Goal: Task Accomplishment & Management: Complete application form

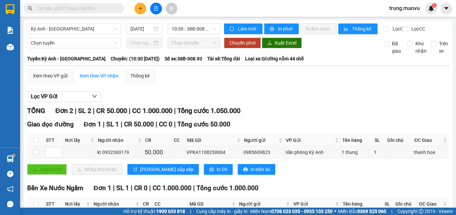
click at [62, 10] on input "text" at bounding box center [76, 8] width 79 height 7
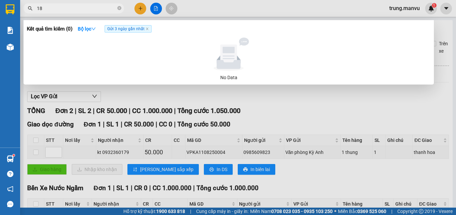
type input "181"
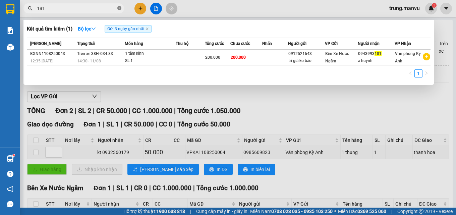
drag, startPoint x: 120, startPoint y: 9, endPoint x: 104, endPoint y: 14, distance: 17.0
click at [120, 9] on icon "close-circle" at bounding box center [119, 8] width 4 height 4
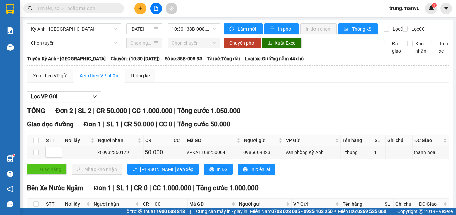
click at [104, 14] on div "Kết quả tìm kiếm ( 1 ) Bộ lọc Gửi 3 ngày gần nhất Mã ĐH Trạng thái Món hàng Thu…" at bounding box center [65, 9] width 131 height 12
click at [104, 10] on input "text" at bounding box center [76, 8] width 79 height 7
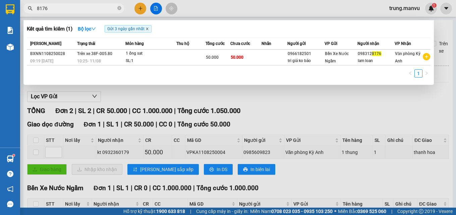
type input "8176"
click at [148, 28] on icon "close" at bounding box center [146, 28] width 3 height 3
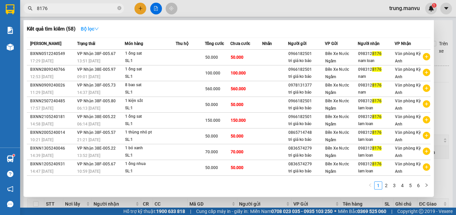
click at [87, 30] on strong "Bộ lọc" at bounding box center [90, 28] width 18 height 5
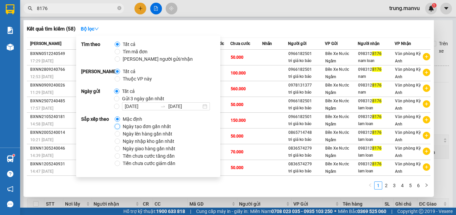
click at [117, 126] on input "Ngày tạo đơn gần nhất" at bounding box center [117, 126] width 5 height 5
radio input "true"
radio input "false"
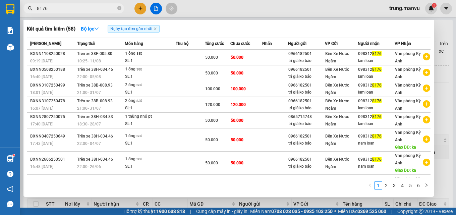
click at [256, 35] on div "Kết quả tìm kiếm ( 58 ) Bộ lọc Ngày tạo đơn gần nhất Mã ĐH Trạng thái Món hàng …" at bounding box center [228, 108] width 410 height 177
click at [136, 8] on div at bounding box center [228, 107] width 456 height 215
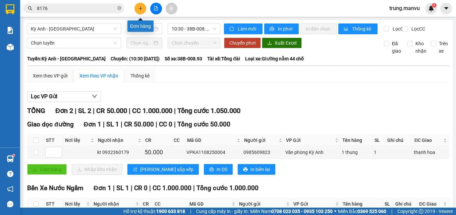
click at [138, 8] on icon "plus" at bounding box center [140, 8] width 5 height 5
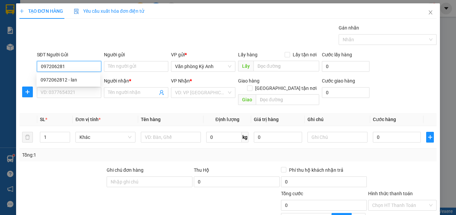
type input "0972062812"
drag, startPoint x: 70, startPoint y: 84, endPoint x: 77, endPoint y: 81, distance: 7.2
click at [72, 83] on div "0972062812 - lan" at bounding box center [69, 79] width 64 height 11
type input "lan"
type input "0972062812"
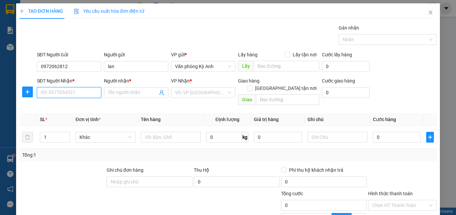
click at [75, 94] on input "SĐT Người Nhận *" at bounding box center [69, 92] width 64 height 11
click at [67, 107] on div "0981511504 - nga" at bounding box center [69, 105] width 56 height 7
type input "0981511504"
type input "nga"
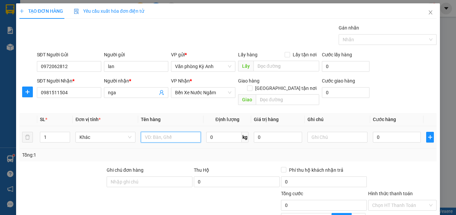
click at [154, 133] on input "text" at bounding box center [171, 137] width 60 height 11
type input "1 thung"
type input "1"
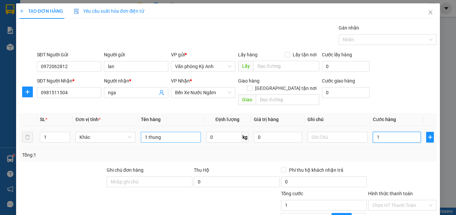
type input "10"
type input "100"
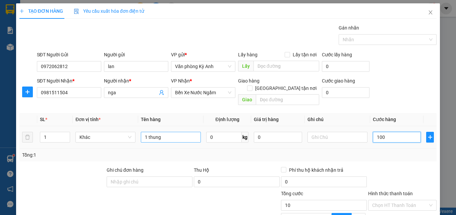
type input "100"
type input "1.000"
type input "10.000"
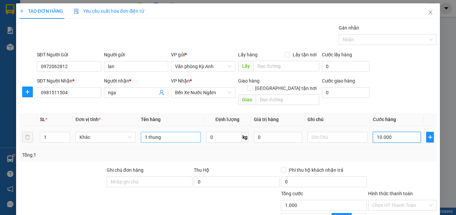
type input "10.000"
type input "100.000"
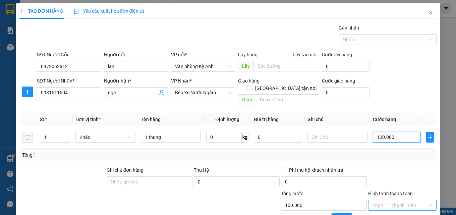
type input "100.000"
click at [381, 200] on input "Hình thức thanh toán" at bounding box center [400, 205] width 56 height 10
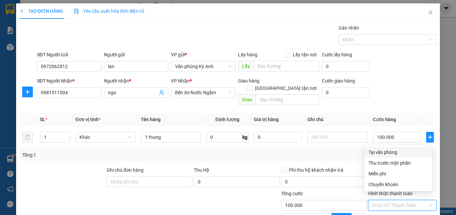
click at [378, 152] on div "Tại văn phòng" at bounding box center [398, 151] width 60 height 7
type input "0"
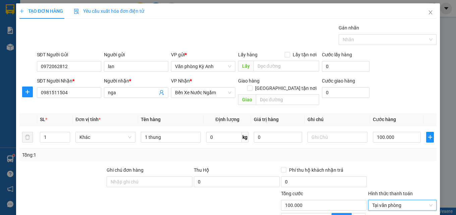
scroll to position [67, 0]
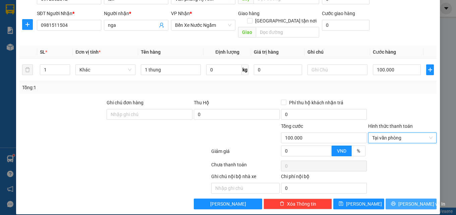
drag, startPoint x: 391, startPoint y: 194, endPoint x: 384, endPoint y: 188, distance: 9.5
click at [391, 198] on button "[PERSON_NAME] và In" at bounding box center [410, 203] width 51 height 11
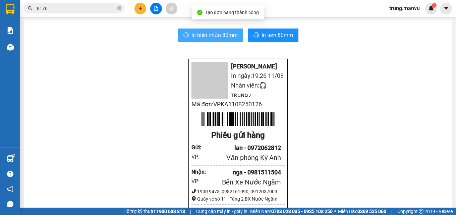
click at [191, 35] on span "In biên nhận 80mm" at bounding box center [214, 35] width 46 height 8
click at [220, 36] on span "In biên nhận 80mm" at bounding box center [214, 35] width 46 height 8
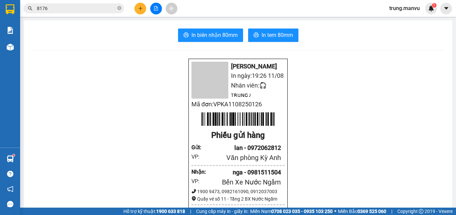
click at [53, 7] on input "8176" at bounding box center [76, 8] width 79 height 7
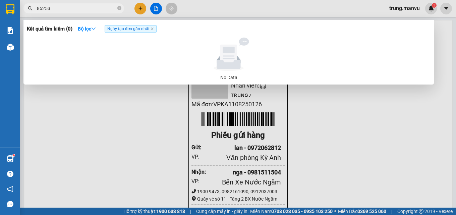
type input "85253"
click at [77, 7] on input "85253" at bounding box center [76, 8] width 79 height 7
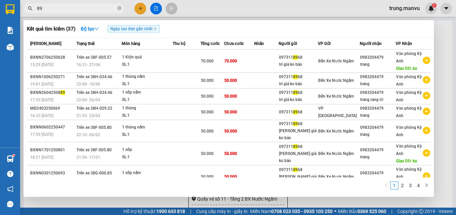
type input "8"
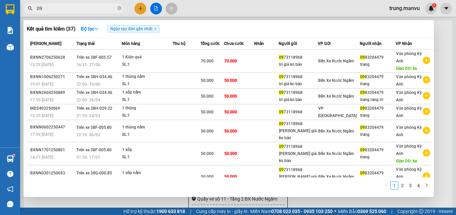
type input "0"
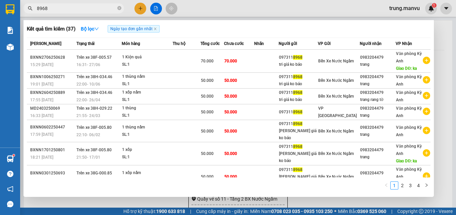
click at [83, 7] on input "8968" at bounding box center [76, 8] width 79 height 7
type input "8"
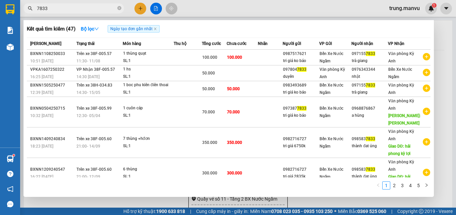
type input "7833"
click at [218, 3] on div at bounding box center [228, 107] width 456 height 215
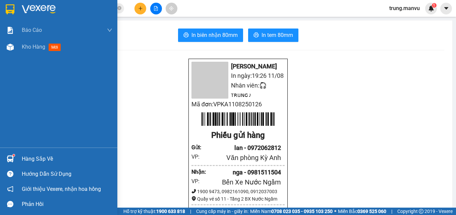
click at [33, 8] on img at bounding box center [39, 9] width 34 height 10
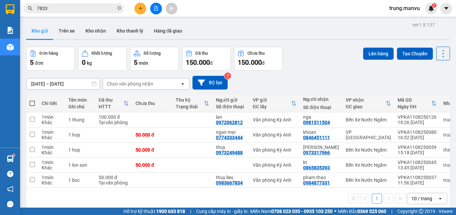
click at [320, 58] on div "Đơn hàng 5 đơn Khối lượng 0 kg Số lượng 5 món Đã thu 150.000 đ Chưa thu 150.000…" at bounding box center [238, 59] width 424 height 24
click at [155, 11] on button at bounding box center [156, 9] width 12 height 12
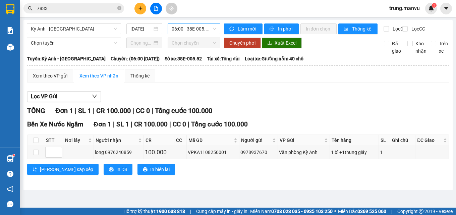
click at [191, 32] on span "06:00 - 38E-005.52" at bounding box center [194, 29] width 45 height 10
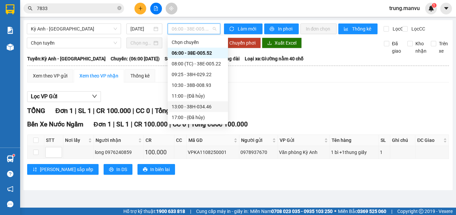
click at [194, 104] on div "13:00 - 38H-034.46" at bounding box center [198, 106] width 52 height 7
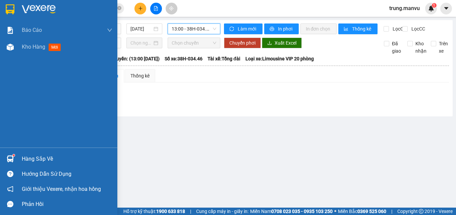
click at [36, 8] on img at bounding box center [39, 9] width 34 height 10
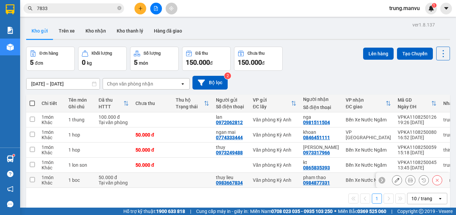
click at [167, 179] on td at bounding box center [152, 180] width 40 height 15
checkbox input "true"
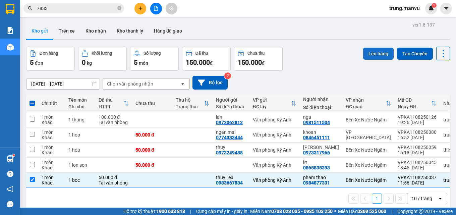
click at [376, 57] on button "Lên hàng" at bounding box center [378, 54] width 30 height 12
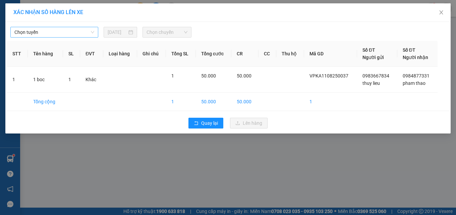
click at [59, 37] on span "Chọn tuyến" at bounding box center [54, 32] width 80 height 10
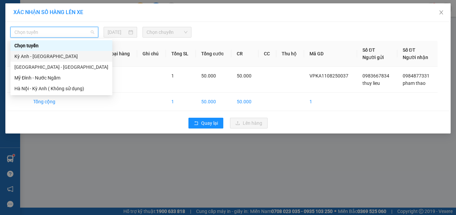
click at [52, 59] on div "Kỳ Anh - [GEOGRAPHIC_DATA]" at bounding box center [61, 56] width 94 height 7
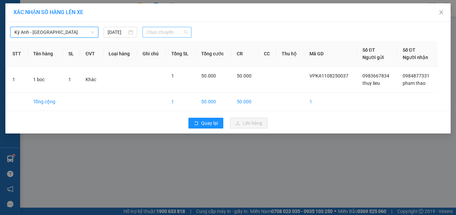
click at [174, 34] on span "Chọn chuyến" at bounding box center [166, 32] width 41 height 10
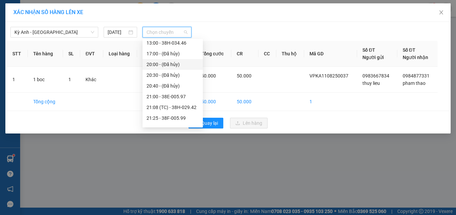
scroll to position [34, 0]
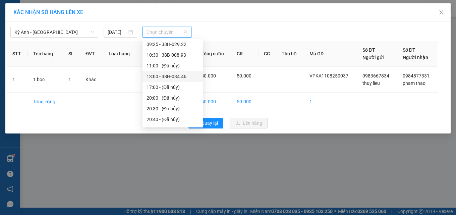
click at [163, 76] on div "13:00 - 38H-034.46" at bounding box center [172, 76] width 52 height 7
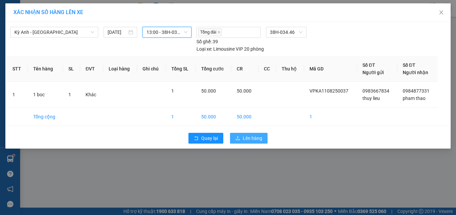
click at [251, 137] on span "Lên hàng" at bounding box center [252, 137] width 19 height 7
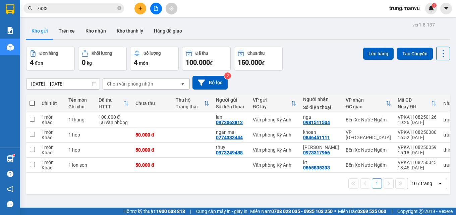
click at [87, 6] on input "7833" at bounding box center [76, 8] width 79 height 7
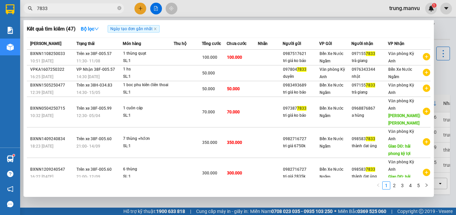
click at [87, 6] on input "7833" at bounding box center [76, 8] width 79 height 7
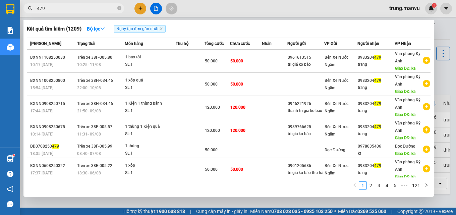
type input "479"
click at [245, 7] on div at bounding box center [228, 107] width 456 height 215
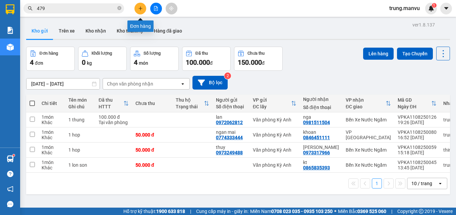
click at [141, 10] on icon "plus" at bounding box center [140, 8] width 5 height 5
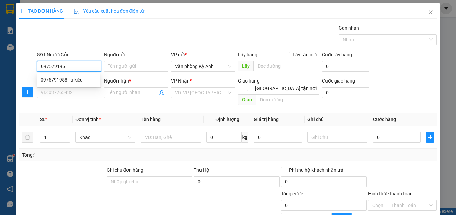
type input "0975791958"
click at [70, 82] on div "0975791958 - a kiểu" at bounding box center [69, 79] width 56 height 7
type input "a kiểu"
type input "0975791958"
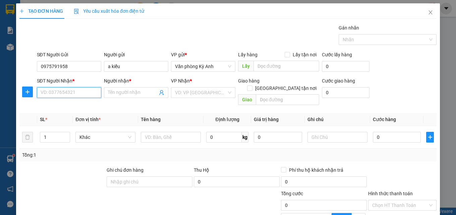
click at [69, 93] on input "SĐT Người Nhận *" at bounding box center [69, 92] width 64 height 11
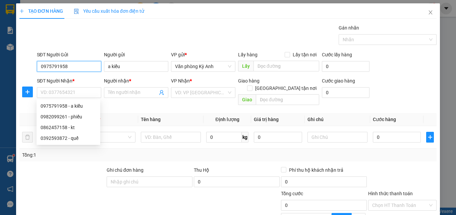
click at [74, 70] on input "0975791958" at bounding box center [69, 66] width 64 height 11
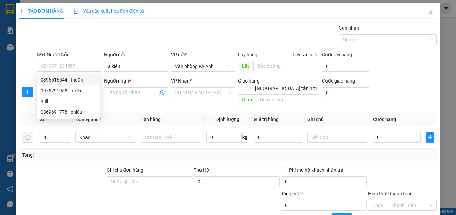
click at [109, 50] on div "Transit Pickup Surcharge Ids Transit Deliver Surcharge Ids Transit Deliver Surc…" at bounding box center [227, 150] width 417 height 252
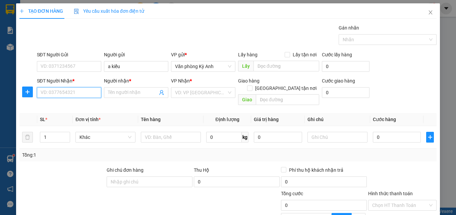
click at [64, 87] on input "SĐT Người Nhận *" at bounding box center [69, 92] width 64 height 11
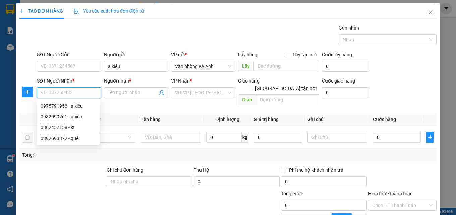
paste input "0975791958"
type input "0975791958"
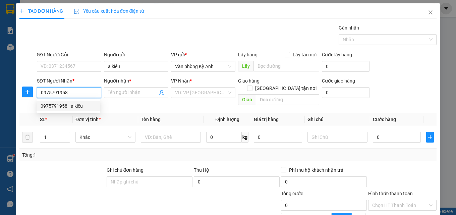
click at [82, 105] on div "0975791958 - a kiểu" at bounding box center [69, 105] width 56 height 7
type input "a kiểu"
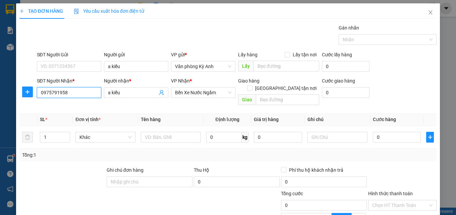
type input "0975791958"
click at [81, 70] on div "SĐT Người Gửi VD: 0371234567" at bounding box center [69, 62] width 64 height 23
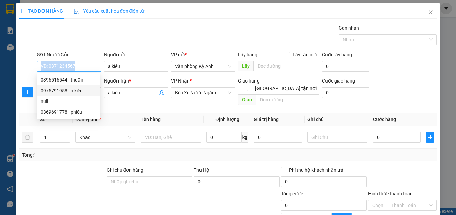
click at [94, 66] on input "SĐT Người Gửi" at bounding box center [69, 66] width 64 height 11
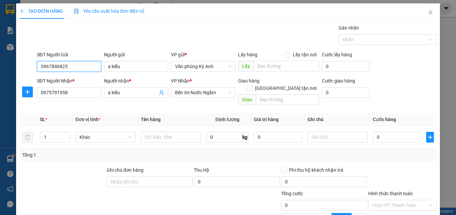
type input "0967846825"
click at [126, 60] on div "Người gửi" at bounding box center [136, 56] width 64 height 10
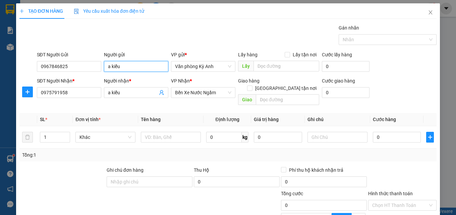
click at [125, 65] on input "a kiểu" at bounding box center [136, 66] width 64 height 11
type input "a"
click at [202, 43] on div "Gán nhãn Nhãn" at bounding box center [237, 35] width 402 height 23
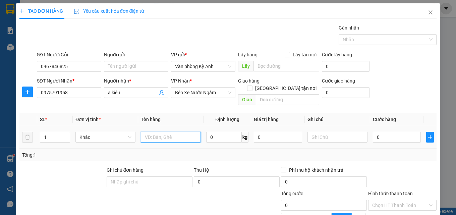
click at [161, 132] on input "text" at bounding box center [171, 137] width 60 height 11
type input "1 xop"
type input "7"
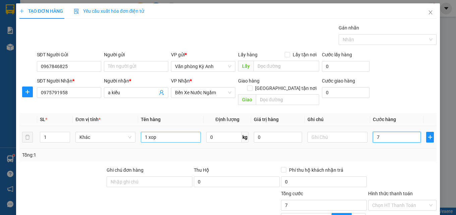
type input "70"
type input "700"
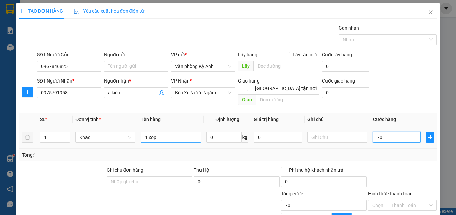
type input "700"
type input "7.000"
type input "70.000"
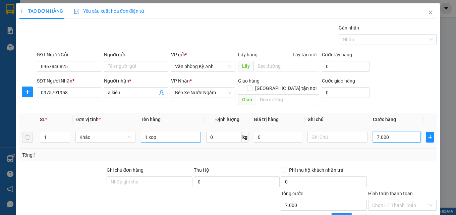
type input "70.000"
click at [385, 154] on div "Transit Pickup Surcharge Ids Transit Deliver Surcharge Ids Transit Deliver Surc…" at bounding box center [227, 150] width 417 height 252
click at [387, 203] on div "Hình thức thanh toán Chọn HT Thanh Toán" at bounding box center [402, 201] width 68 height 23
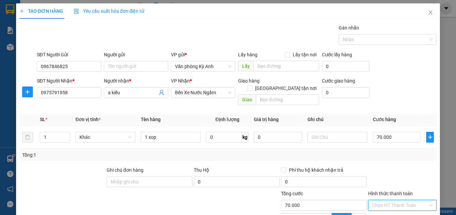
click at [388, 200] on input "Hình thức thanh toán" at bounding box center [400, 205] width 56 height 10
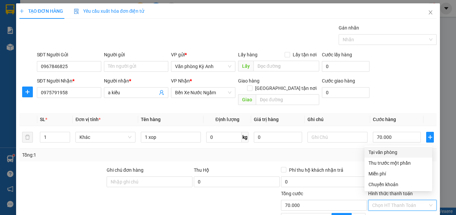
click at [380, 150] on div "Tại văn phòng" at bounding box center [398, 151] width 60 height 7
type input "0"
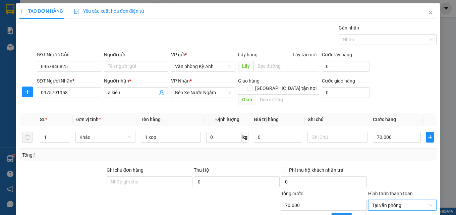
click at [343, 151] on div "Tổng: 1" at bounding box center [228, 154] width 412 height 7
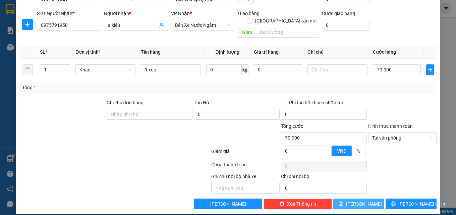
click at [359, 200] on span "[PERSON_NAME]" at bounding box center [364, 203] width 36 height 7
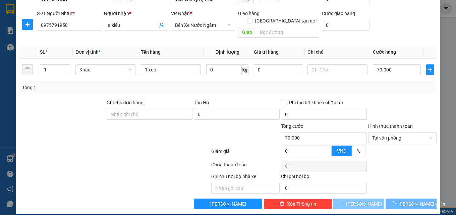
type input "0"
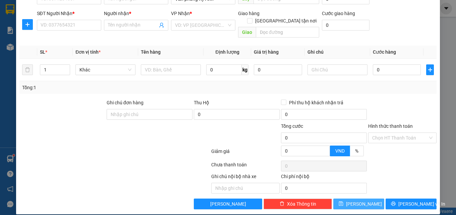
scroll to position [0, 0]
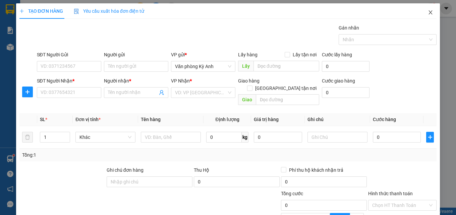
click at [429, 14] on icon "close" at bounding box center [431, 12] width 4 height 4
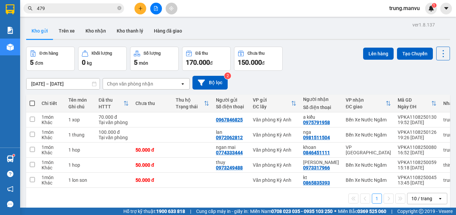
click at [141, 11] on button at bounding box center [140, 9] width 12 height 12
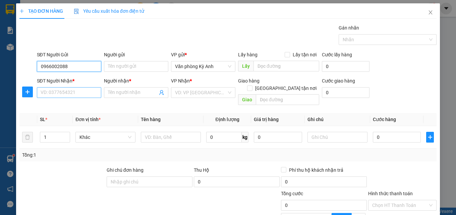
type input "0966002088"
click at [59, 92] on input "SĐT Người Nhận *" at bounding box center [69, 92] width 64 height 11
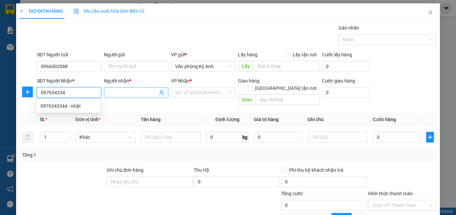
type input "0976343344"
click at [66, 110] on div "0976343344 - nhật" at bounding box center [69, 106] width 64 height 11
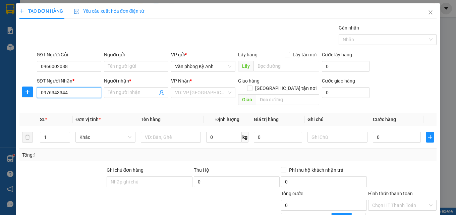
type input "nhật"
type input "0976343344"
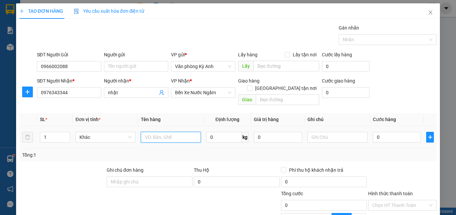
click at [167, 132] on input "text" at bounding box center [171, 137] width 60 height 11
type input "1 xop"
type input "7"
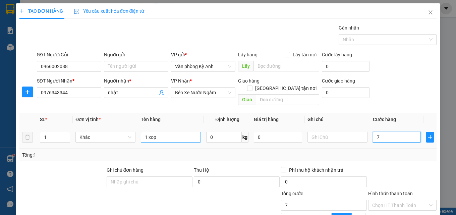
type input "0"
type input "01"
type input "1"
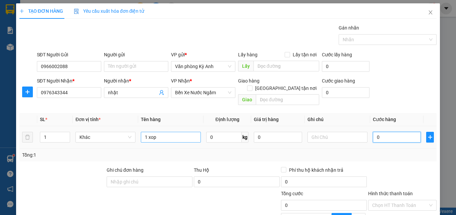
type input "1"
type input "010"
type input "10"
type input "0.100"
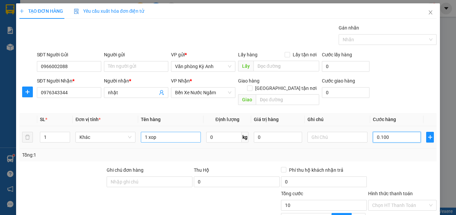
type input "100"
type input "01.000"
type input "1.000"
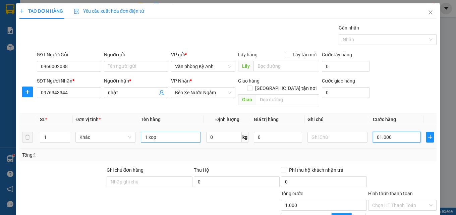
type input "010.000"
type input "10.000"
type input "0.100.000"
type input "100.000"
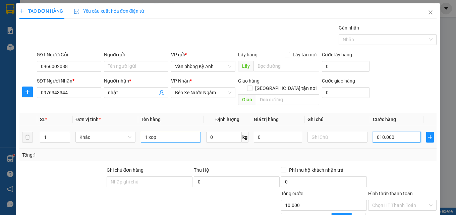
type input "100.000"
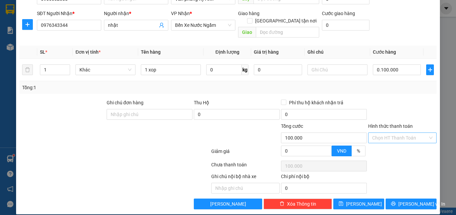
type input "100.000"
click at [388, 133] on input "Hình thức thanh toán" at bounding box center [400, 138] width 56 height 10
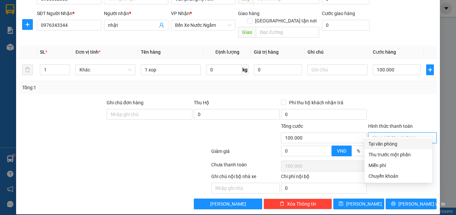
click at [372, 144] on div "Tại văn phòng" at bounding box center [398, 143] width 60 height 7
type input "0"
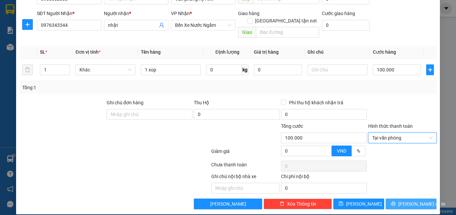
click at [395, 201] on icon "printer" at bounding box center [393, 203] width 5 height 5
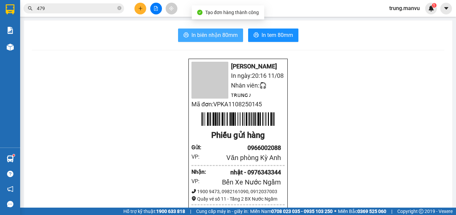
click at [217, 33] on span "In biên nhận 80mm" at bounding box center [214, 35] width 46 height 8
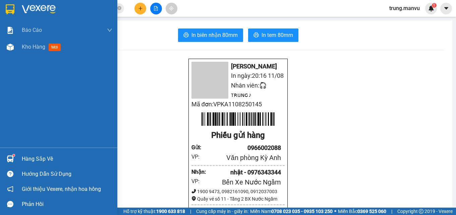
click at [26, 9] on img at bounding box center [39, 9] width 34 height 10
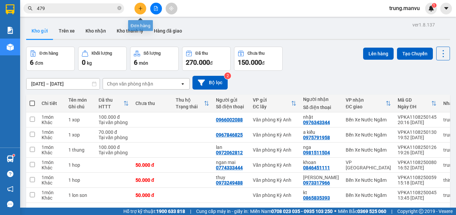
click at [140, 9] on icon "plus" at bounding box center [140, 8] width 0 height 4
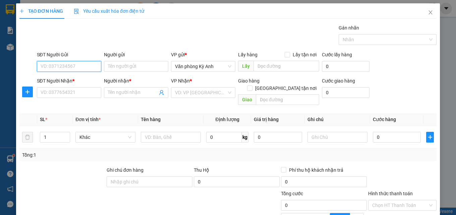
click at [74, 67] on input "SĐT Người Gửi" at bounding box center [69, 66] width 64 height 11
click at [112, 60] on div "Người gửi" at bounding box center [136, 56] width 64 height 10
click at [112, 61] on div "Người gửi" at bounding box center [136, 56] width 64 height 10
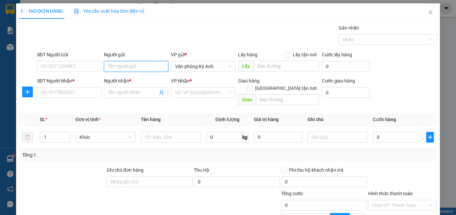
click at [112, 65] on input "Người gửi" at bounding box center [136, 66] width 64 height 11
type input "nha khoa"
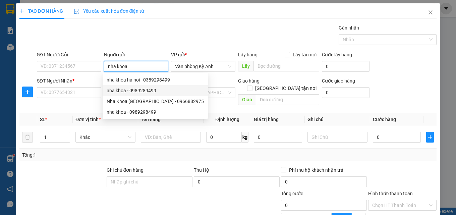
click at [120, 93] on div "nha khoa - 0989289499" at bounding box center [155, 90] width 97 height 7
type input "0989289499"
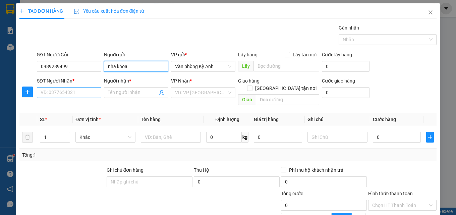
type input "nha khoa"
click at [72, 96] on input "SĐT Người Nhận *" at bounding box center [69, 92] width 64 height 11
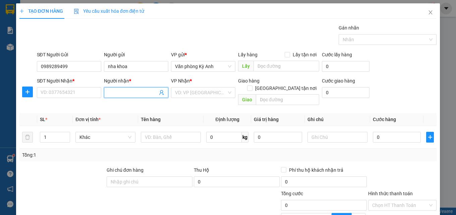
click at [122, 93] on input "Người nhận *" at bounding box center [133, 92] width 50 height 7
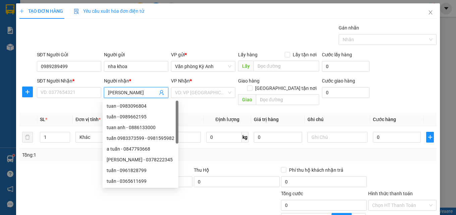
type input "[PERSON_NAME]"
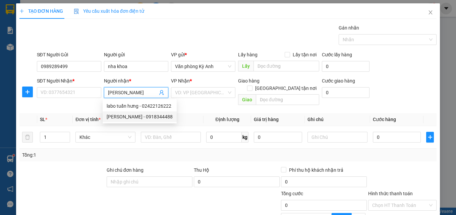
click at [124, 115] on div "[PERSON_NAME] - 0918344488" at bounding box center [140, 116] width 66 height 7
type input "0918344488"
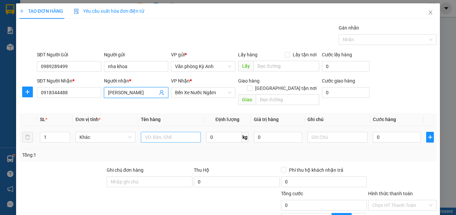
type input "[PERSON_NAME]"
click at [178, 132] on input "text" at bounding box center [171, 137] width 60 height 11
type input "1 hop"
type input "5"
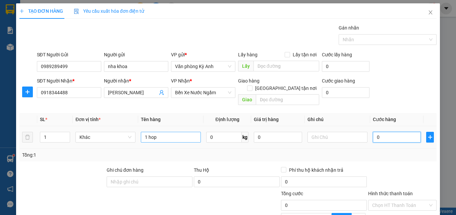
type input "5"
type input "50"
type input "500"
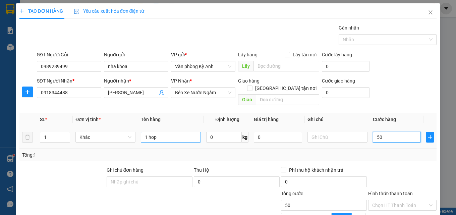
type input "500"
type input "5.000"
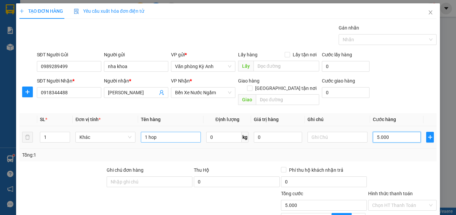
type input "50.000"
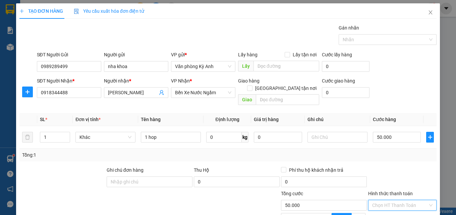
click at [395, 202] on input "Hình thức thanh toán" at bounding box center [400, 205] width 56 height 10
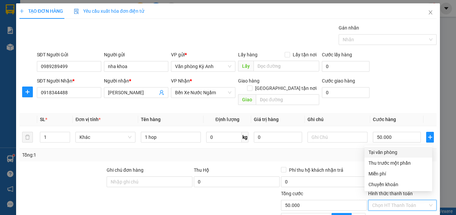
click at [368, 149] on div "Tại văn phòng" at bounding box center [398, 151] width 60 height 7
type input "0"
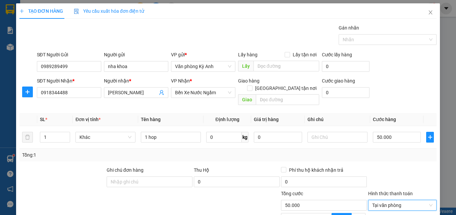
click at [346, 151] on div "Tổng: 1" at bounding box center [228, 154] width 412 height 7
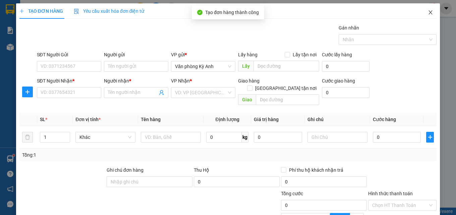
click at [429, 13] on span "Close" at bounding box center [430, 12] width 19 height 19
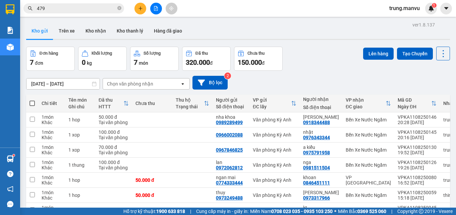
click at [138, 9] on icon "plus" at bounding box center [140, 8] width 5 height 5
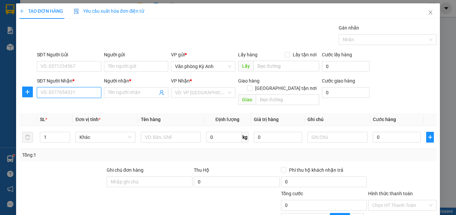
click at [76, 92] on input "SĐT Người Nhận *" at bounding box center [69, 92] width 64 height 11
type input "0945183338"
click at [78, 108] on div "0945183338 - kt" at bounding box center [69, 105] width 56 height 7
type input "kt"
type input "bxe"
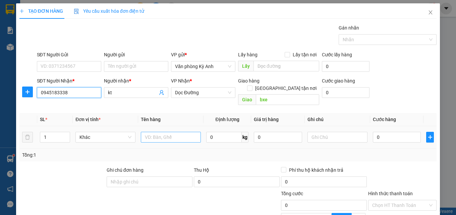
type input "0945183338"
click at [175, 132] on input "text" at bounding box center [171, 137] width 60 height 11
type input "1 hop"
type input "5"
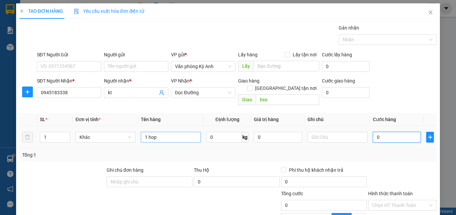
type input "5"
type input "50"
type input "500"
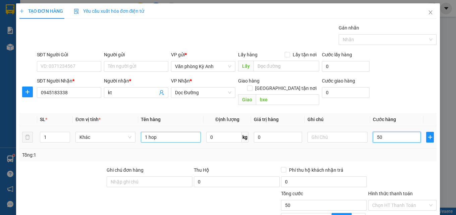
type input "500"
type input "5.000"
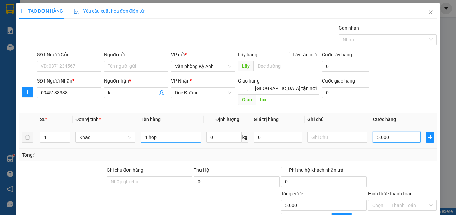
type input "50.000"
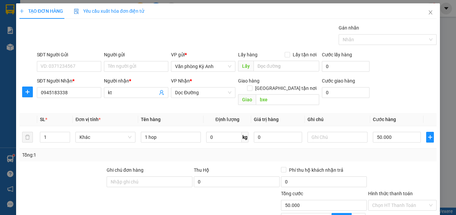
type input "0"
click at [428, 14] on icon "close" at bounding box center [430, 12] width 5 height 5
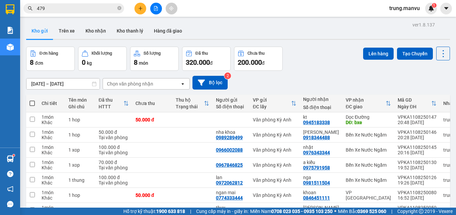
drag, startPoint x: 424, startPoint y: 5, endPoint x: 280, endPoint y: 38, distance: 147.8
click at [280, 38] on div "Kho gửi Trên xe Kho nhận Kho thanh [PERSON_NAME] đã giao" at bounding box center [238, 32] width 424 height 18
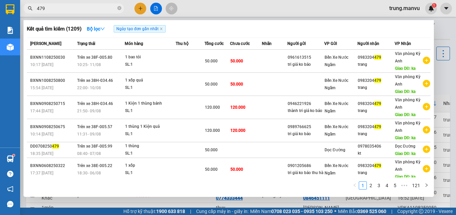
click at [72, 11] on input "479" at bounding box center [76, 8] width 79 height 7
click at [71, 4] on span "479" at bounding box center [73, 8] width 101 height 10
click at [71, 5] on input "479" at bounding box center [76, 8] width 79 height 7
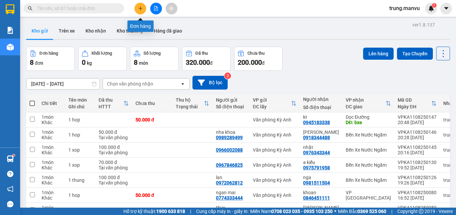
click at [137, 10] on button at bounding box center [140, 9] width 12 height 12
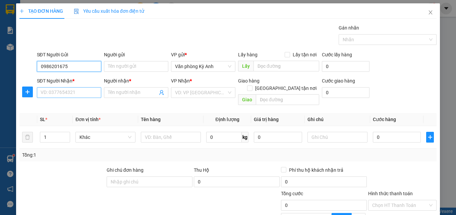
type input "0986201675"
click at [86, 93] on input "SĐT Người Nhận *" at bounding box center [69, 92] width 64 height 11
type input "0976916975"
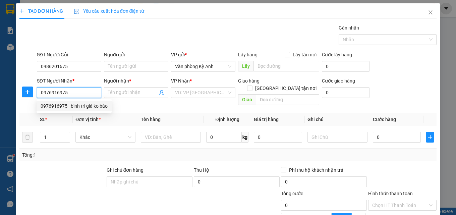
click at [93, 102] on div "0976916975 - bình tri giá ko báo" at bounding box center [74, 105] width 67 height 7
type input "bình tri giá ko báo"
type input "hn"
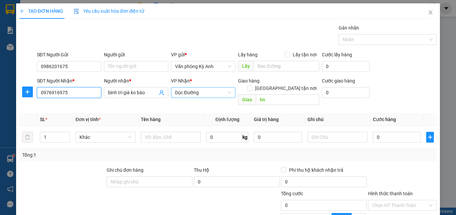
click at [207, 90] on span "Dọc Đường" at bounding box center [203, 92] width 56 height 10
type input "0976916975"
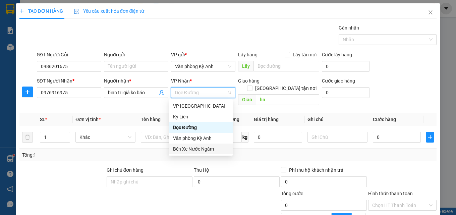
click at [187, 148] on div "Bến Xe Nước Ngầm" at bounding box center [201, 148] width 56 height 7
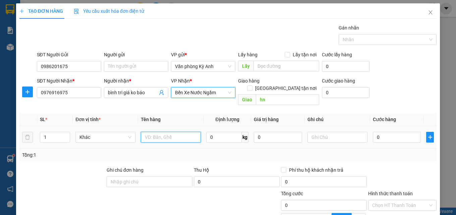
click at [159, 132] on input "text" at bounding box center [171, 137] width 60 height 11
type input "1 thung"
type input "5"
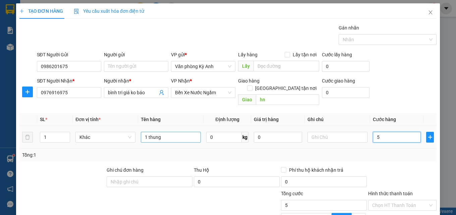
type input "50"
type input "500"
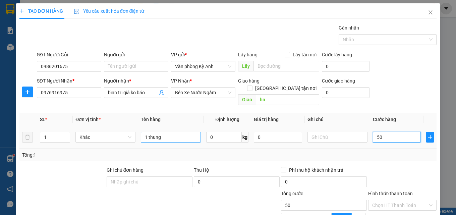
type input "500"
type input "5.000"
type input "50.000"
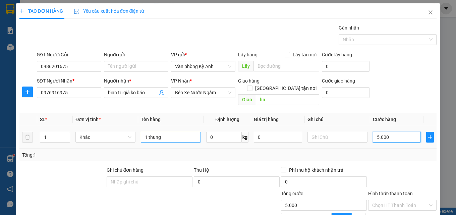
type input "50.000"
click at [392, 200] on input "Hình thức thanh toán" at bounding box center [400, 205] width 56 height 10
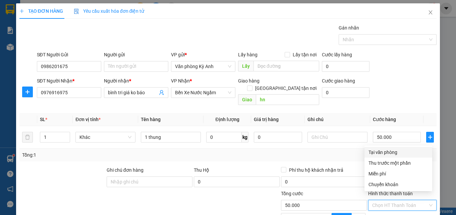
click at [382, 152] on div "Tại văn phòng" at bounding box center [398, 151] width 60 height 7
type input "0"
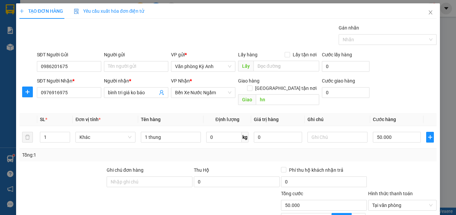
click at [332, 151] on div "Tổng: 1" at bounding box center [228, 154] width 412 height 7
type input "0"
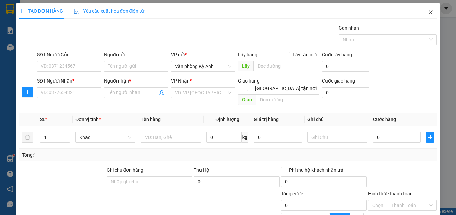
click at [428, 11] on icon "close" at bounding box center [430, 12] width 5 height 5
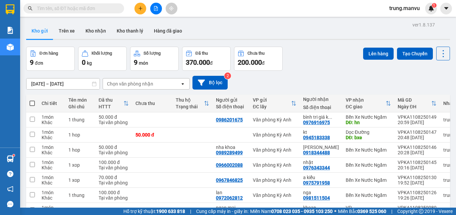
drag, startPoint x: 193, startPoint y: 169, endPoint x: 194, endPoint y: 155, distance: 13.1
checkbox input "true"
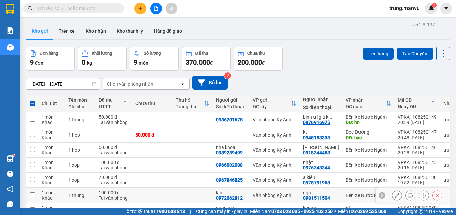
click at [191, 188] on td at bounding box center [192, 195] width 40 height 15
checkbox input "true"
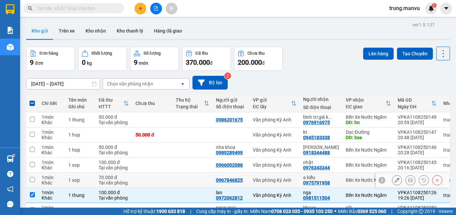
click at [185, 173] on td at bounding box center [192, 180] width 40 height 15
checkbox input "true"
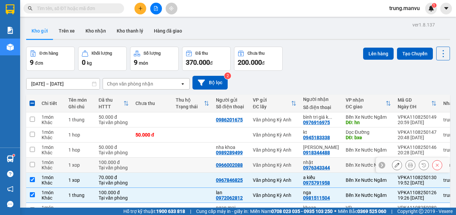
click at [188, 157] on td at bounding box center [192, 164] width 40 height 15
checkbox input "true"
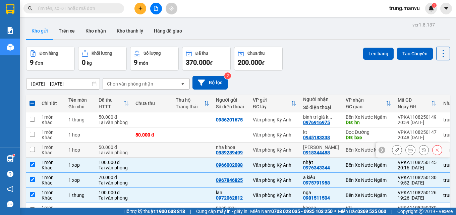
click at [185, 142] on td at bounding box center [192, 149] width 40 height 15
checkbox input "true"
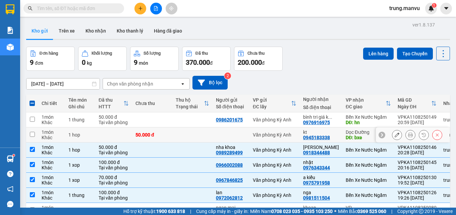
click at [178, 127] on td at bounding box center [192, 134] width 40 height 15
checkbox input "true"
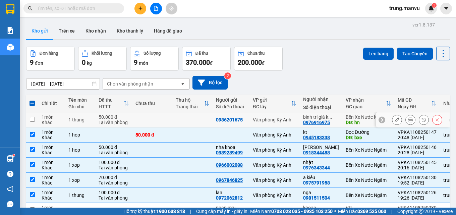
click at [177, 112] on td at bounding box center [192, 119] width 40 height 15
checkbox input "true"
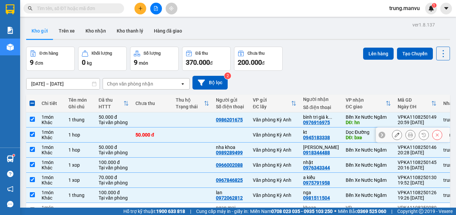
click at [181, 127] on td at bounding box center [192, 134] width 40 height 15
checkbox input "false"
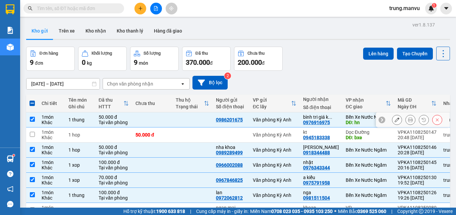
click at [179, 112] on td at bounding box center [192, 119] width 40 height 15
checkbox input "false"
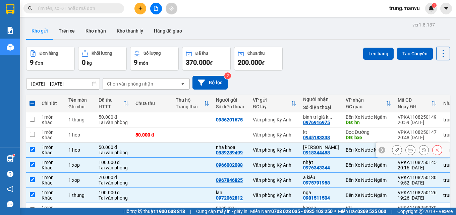
click at [184, 142] on td at bounding box center [192, 149] width 40 height 15
checkbox input "false"
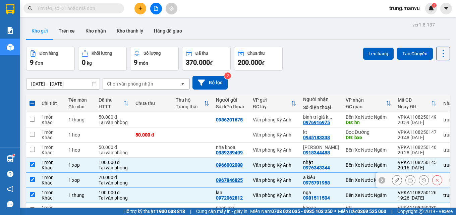
click at [173, 173] on td at bounding box center [192, 180] width 40 height 15
checkbox input "false"
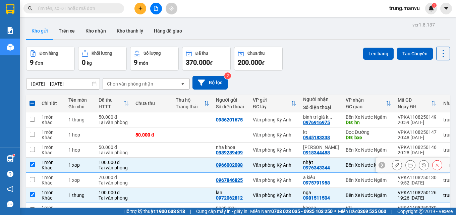
click at [163, 157] on td at bounding box center [152, 164] width 40 height 15
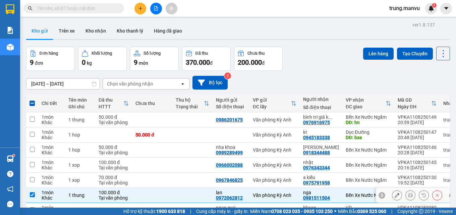
click at [168, 188] on td at bounding box center [152, 195] width 40 height 15
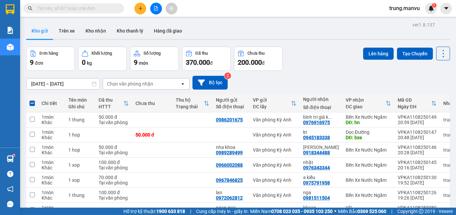
click at [392, 129] on button at bounding box center [396, 135] width 9 height 12
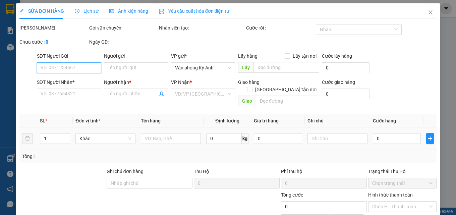
type input "0945183338"
type input "kt"
type input "bxe"
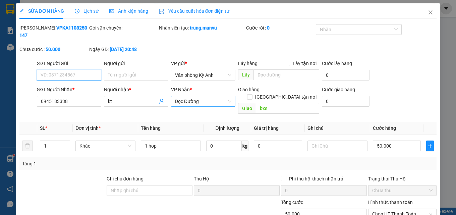
click at [203, 96] on span "Dọc Đường" at bounding box center [203, 101] width 56 height 10
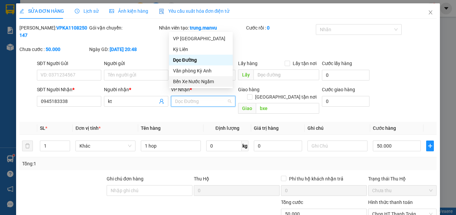
click at [201, 81] on div "Bến Xe Nước Ngầm" at bounding box center [201, 81] width 56 height 7
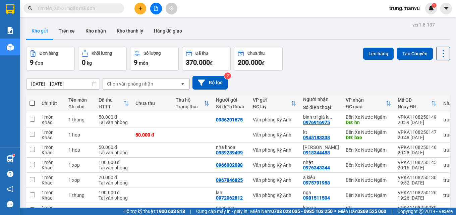
click at [29, 102] on span at bounding box center [31, 103] width 5 height 5
click at [32, 100] on input "checkbox" at bounding box center [32, 100] width 0 height 0
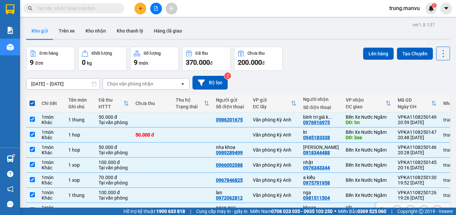
click at [280, 207] on div "Văn phòng Kỳ Anh" at bounding box center [275, 209] width 44 height 5
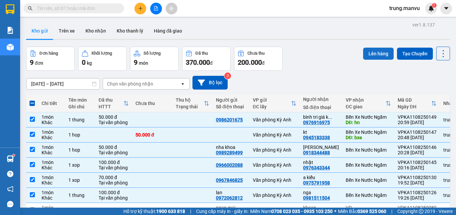
click at [377, 52] on button "Lên hàng" at bounding box center [378, 54] width 30 height 12
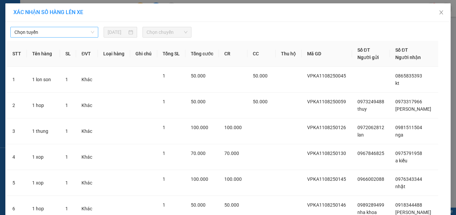
click at [39, 31] on span "Chọn tuyến" at bounding box center [54, 32] width 80 height 10
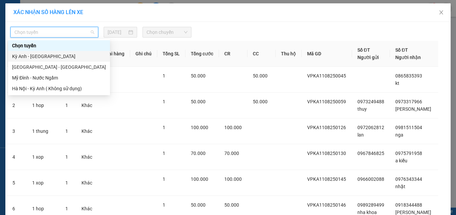
click at [42, 55] on div "Kỳ Anh - [GEOGRAPHIC_DATA]" at bounding box center [59, 56] width 94 height 7
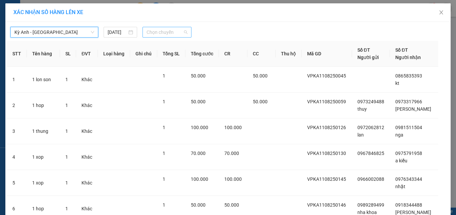
click at [164, 32] on span "Chọn chuyến" at bounding box center [166, 32] width 41 height 10
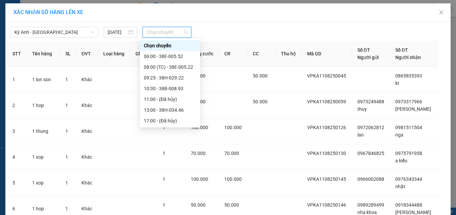
click at [177, 203] on div "21:35 (TC) - 38F-005.73" at bounding box center [170, 206] width 52 height 7
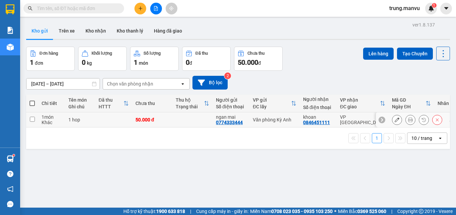
click at [125, 113] on td at bounding box center [113, 119] width 37 height 15
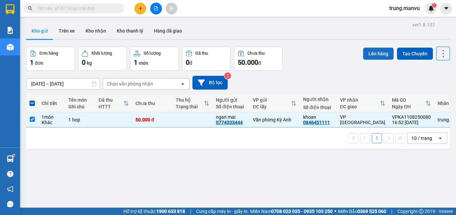
click at [369, 55] on button "Lên hàng" at bounding box center [378, 54] width 30 height 12
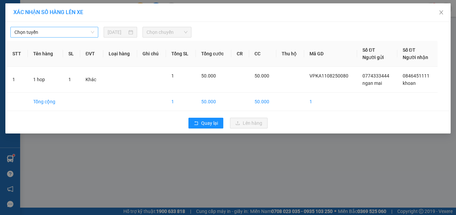
click at [58, 33] on span "Chọn tuyến" at bounding box center [54, 32] width 80 height 10
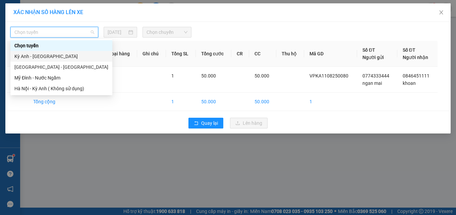
click at [54, 54] on div "Kỳ Anh - [GEOGRAPHIC_DATA]" at bounding box center [61, 56] width 94 height 7
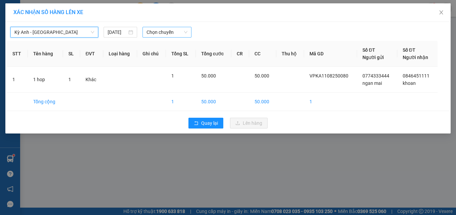
click at [164, 32] on span "Chọn chuyến" at bounding box center [166, 32] width 41 height 10
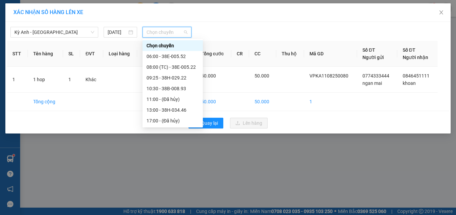
click at [180, 213] on div "22:00 - 38F-005.57" at bounding box center [172, 216] width 52 height 7
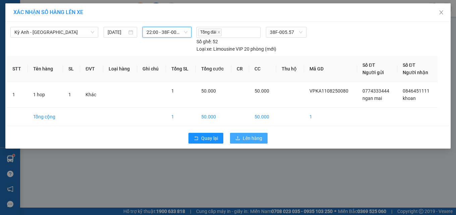
click at [252, 136] on span "Lên hàng" at bounding box center [252, 137] width 19 height 7
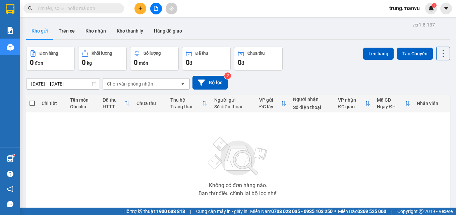
click at [153, 7] on icon "file-add" at bounding box center [155, 8] width 5 height 5
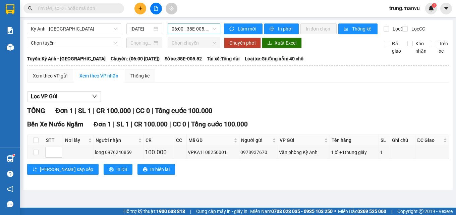
click at [190, 31] on span "06:00 - 38E-005.52" at bounding box center [194, 29] width 45 height 10
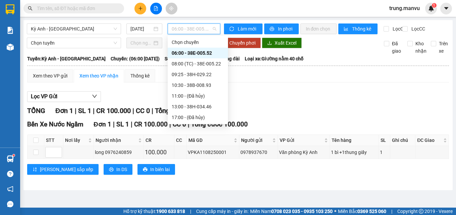
click at [195, 210] on div "22:00 - 38F-005.57" at bounding box center [198, 213] width 52 height 7
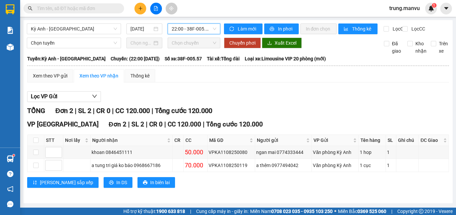
click at [204, 30] on span "22:00 - 38F-005.57" at bounding box center [194, 29] width 45 height 10
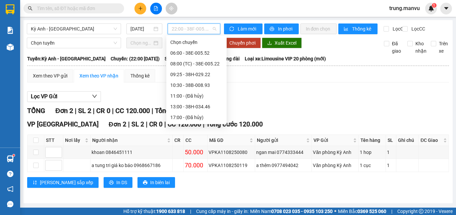
click at [205, 199] on div "21:35 (TC) - 38F-005.73" at bounding box center [196, 202] width 52 height 7
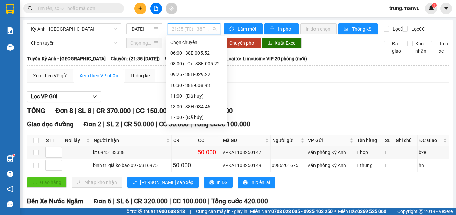
click at [194, 29] on span "21:35 (TC) - 38F-005.73" at bounding box center [194, 29] width 45 height 10
click at [199, 189] on div "21:30 - 38F-005.80" at bounding box center [196, 192] width 52 height 7
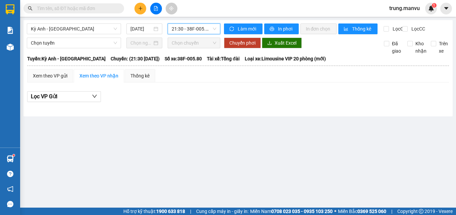
click at [190, 28] on span "21:30 - 38F-005.80" at bounding box center [194, 29] width 45 height 10
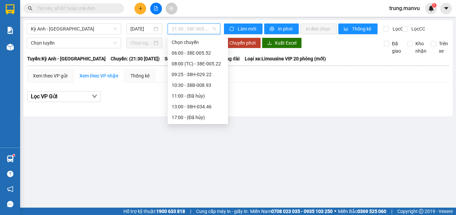
click at [180, 178] on div "21:25 - 38F-005.99" at bounding box center [198, 181] width 52 height 7
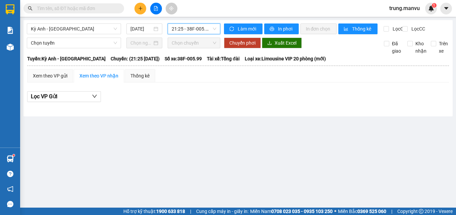
click at [193, 24] on span "21:25 - 38F-005.99" at bounding box center [194, 29] width 45 height 10
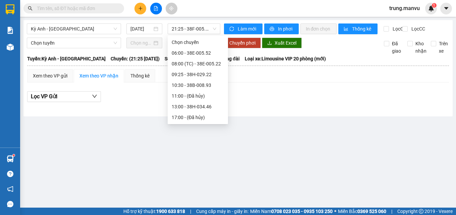
click at [82, 6] on input "text" at bounding box center [76, 8] width 79 height 7
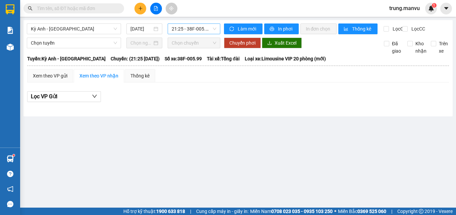
click at [178, 27] on span "21:25 - 38F-005.99" at bounding box center [194, 29] width 45 height 10
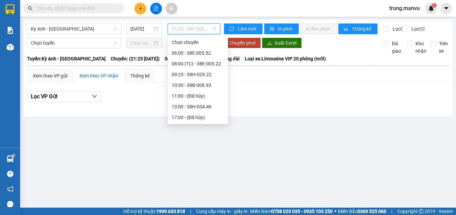
click at [199, 210] on div "22:00 - 38F-005.57" at bounding box center [198, 213] width 52 height 7
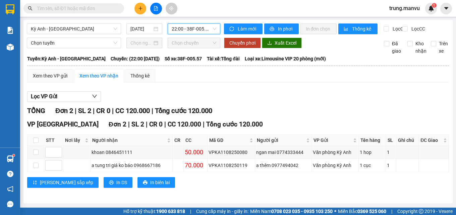
click at [191, 26] on span "22:00 - 38F-005.57" at bounding box center [194, 29] width 45 height 10
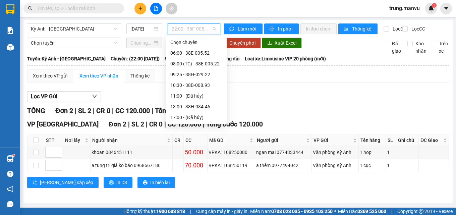
click at [194, 198] on div "21:35 (TC) - 38F-005.73" at bounding box center [196, 203] width 60 height 11
